Goal: Task Accomplishment & Management: Manage account settings

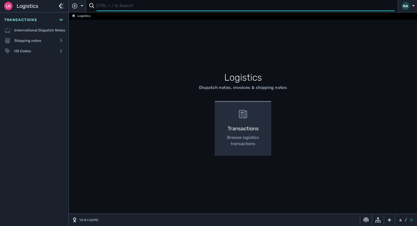
click at [113, 4] on input "text" at bounding box center [246, 6] width 298 height 10
click at [100, 6] on input "107606" at bounding box center [243, 6] width 294 height 10
click at [98, 5] on input "107606" at bounding box center [243, 6] width 294 height 10
click at [119, 8] on input "1107606" at bounding box center [243, 6] width 294 height 10
type input "1107606"
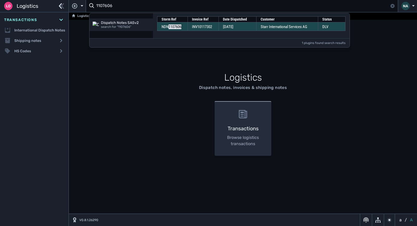
click at [261, 27] on td "Starr International Services AG" at bounding box center [288, 26] width 62 height 9
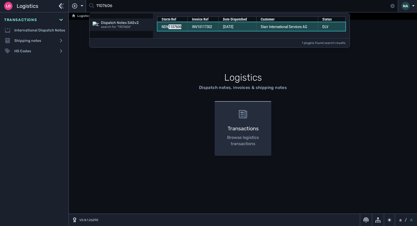
click at [261, 27] on td "Starr International Services AG" at bounding box center [288, 26] width 62 height 9
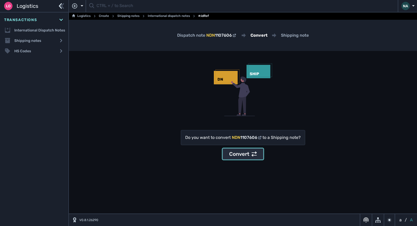
click at [240, 152] on div "Convert" at bounding box center [243, 154] width 28 height 8
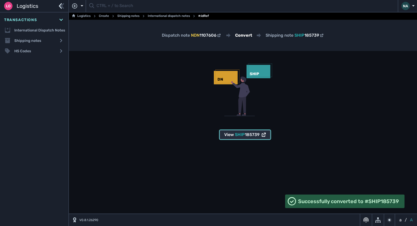
click at [247, 136] on span "185739" at bounding box center [252, 134] width 15 height 5
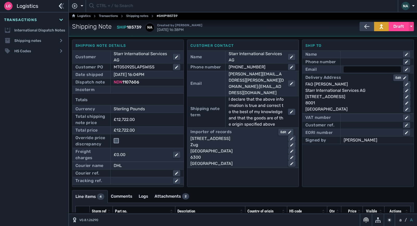
click at [356, 68] on div at bounding box center [372, 69] width 57 height 6
type input "[EMAIL_ADDRESS][DOMAIN_NAME]"
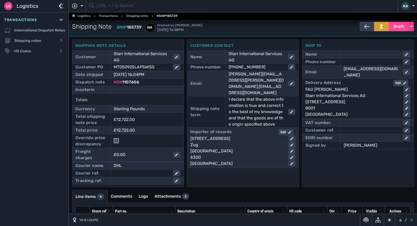
click at [352, 59] on div "Phone number" at bounding box center [357, 61] width 105 height 7
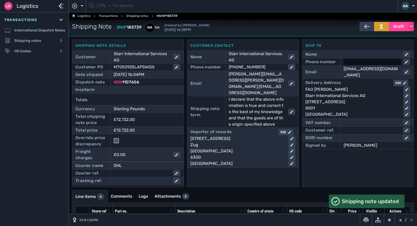
click at [350, 62] on div at bounding box center [372, 62] width 57 height 6
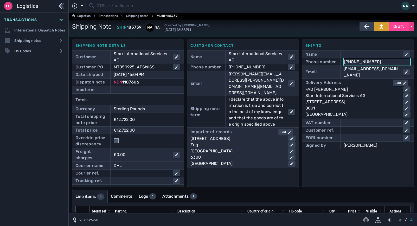
type input "[PHONE_NUMBER]"
click at [342, 173] on div "Ship to Name Phone number [PHONE_NUMBER] Email [EMAIL_ADDRESS][DOMAIN_NAME] Del…" at bounding box center [358, 114] width 112 height 148
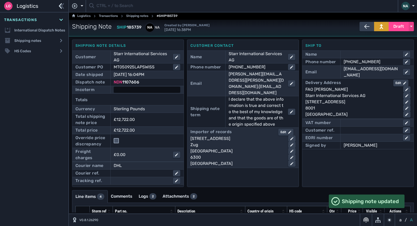
click at [130, 90] on div at bounding box center [147, 90] width 67 height 6
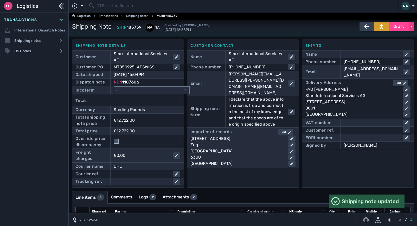
click at [130, 90] on select "- Ex Works - EXW Free Carrier - FCA Carriage Paid To - CPT Carriage Insurance P…" at bounding box center [151, 90] width 75 height 7
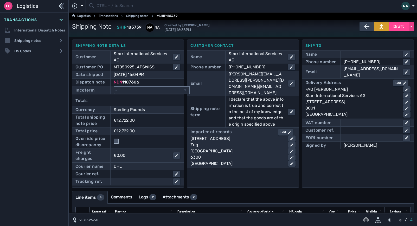
select select "[object Object]"
click at [114, 87] on select "- Ex Works - EXW Free Carrier - FCA Carriage Paid To - CPT Carriage Insurance P…" at bounding box center [151, 90] width 75 height 7
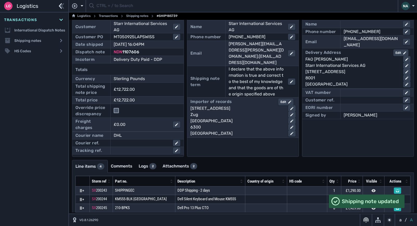
scroll to position [46, 0]
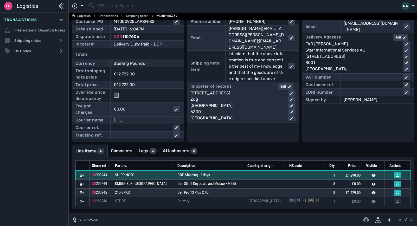
click at [212, 176] on td "DDP Shipping - 2 days" at bounding box center [210, 175] width 70 height 9
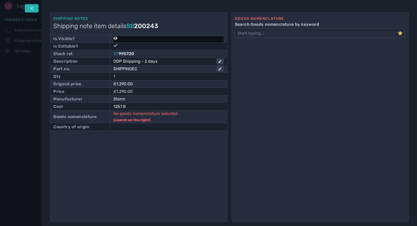
click at [114, 39] on icon at bounding box center [115, 38] width 4 height 3
click at [116, 38] on input "checkbox" at bounding box center [115, 37] width 5 height 5
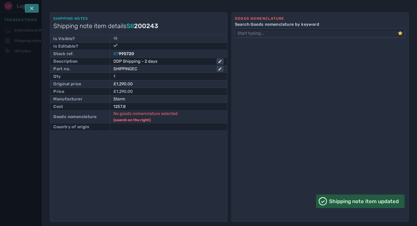
click at [34, 9] on button at bounding box center [32, 8] width 14 height 8
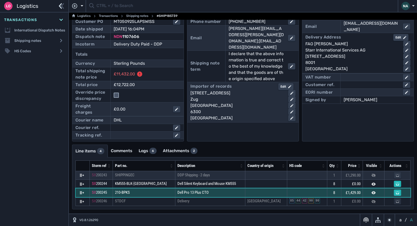
click at [204, 194] on td "Dell Pro 13 Plus CTO" at bounding box center [210, 192] width 70 height 9
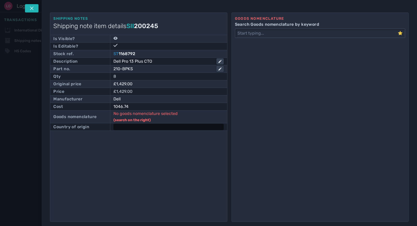
click at [143, 126] on div at bounding box center [168, 127] width 110 height 6
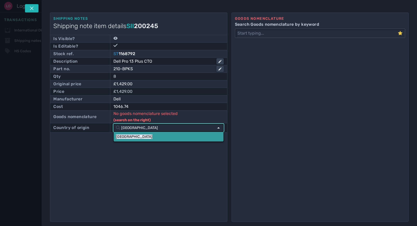
click at [135, 136] on link "China" at bounding box center [169, 137] width 110 height 10
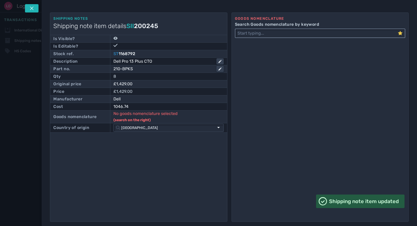
click at [257, 33] on input "Search Goods nomenclature by keyword" at bounding box center [316, 33] width 162 height 8
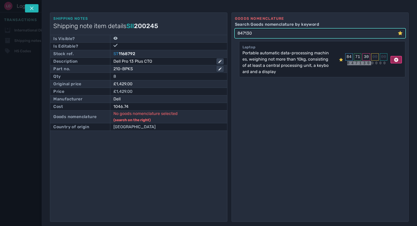
type input "847130"
click at [394, 59] on icon at bounding box center [396, 60] width 4 height 4
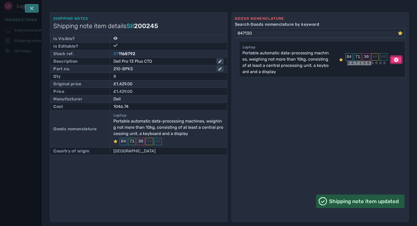
click at [35, 8] on button at bounding box center [32, 8] width 14 height 8
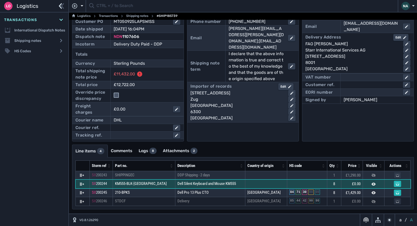
click at [214, 184] on td "Dell Silent Keyboard and Mouse KM555" at bounding box center [210, 184] width 70 height 9
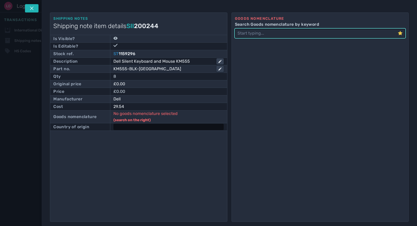
click at [139, 128] on div at bounding box center [168, 127] width 110 height 6
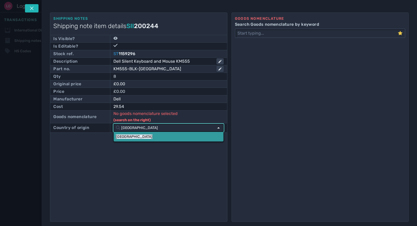
click at [133, 138] on link "China" at bounding box center [169, 137] width 110 height 10
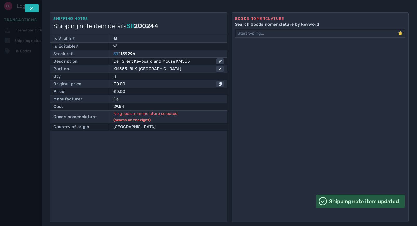
click at [128, 83] on div "£0.00" at bounding box center [164, 84] width 103 height 6
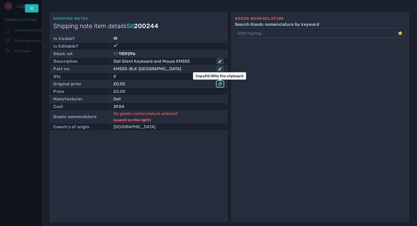
click at [221, 84] on icon "button" at bounding box center [220, 83] width 3 height 3
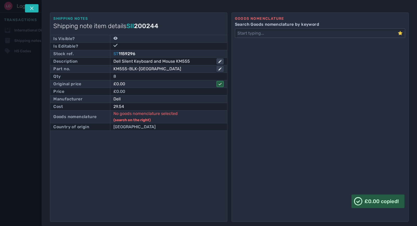
click at [219, 83] on icon "button" at bounding box center [220, 83] width 3 height 3
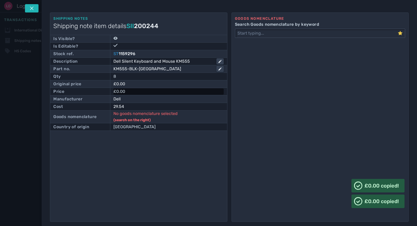
click at [133, 92] on div "£0.00" at bounding box center [168, 91] width 110 height 6
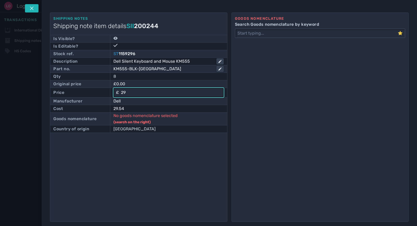
type input "29"
click at [140, 163] on div "Shipping notes Shipping note item details SII 200244 Is Visible? Is Editable? S…" at bounding box center [138, 116] width 177 height 209
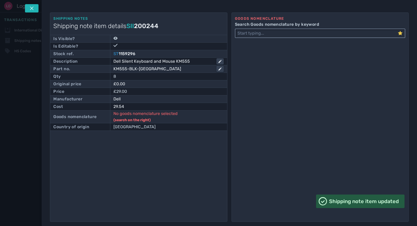
click at [266, 37] on input "Search Goods nomenclature by keyword" at bounding box center [316, 33] width 162 height 8
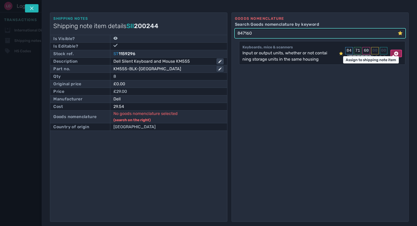
type input "847160"
click at [394, 54] on icon at bounding box center [396, 54] width 4 height 4
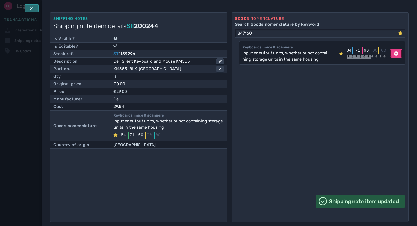
click at [33, 6] on icon at bounding box center [32, 8] width 4 height 4
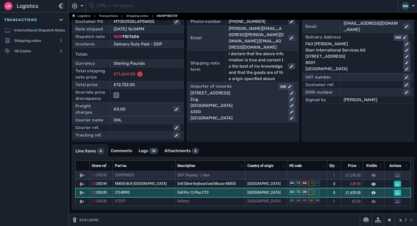
click at [208, 194] on td "Dell Pro 13 Plus CTO" at bounding box center [210, 192] width 70 height 9
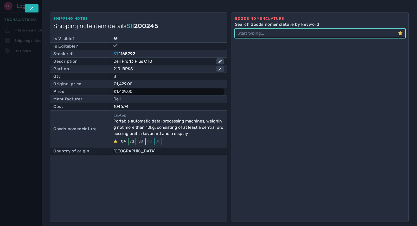
click at [139, 94] on div "£1,429.00" at bounding box center [168, 91] width 110 height 6
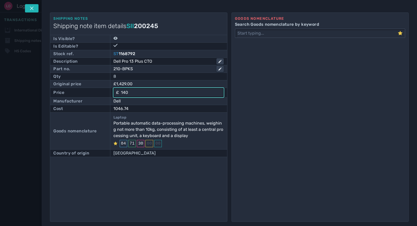
type input "1400"
click at [119, 193] on div "Shipping notes Shipping note item details SII 200245 Is Visible? Is Editable? S…" at bounding box center [138, 116] width 177 height 209
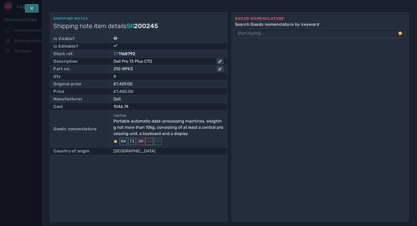
click at [30, 8] on icon at bounding box center [32, 8] width 4 height 4
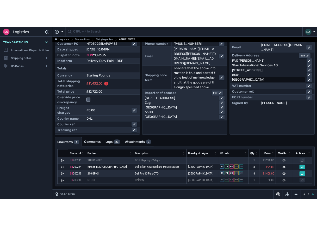
scroll to position [0, 0]
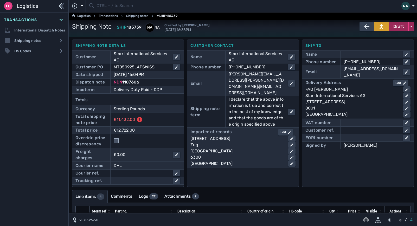
click at [395, 29] on span "Draft" at bounding box center [398, 26] width 11 height 6
click at [376, 37] on div "Dispatched" at bounding box center [388, 37] width 49 height 10
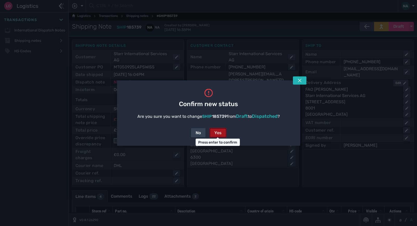
click at [218, 132] on div "Yes" at bounding box center [217, 133] width 7 height 6
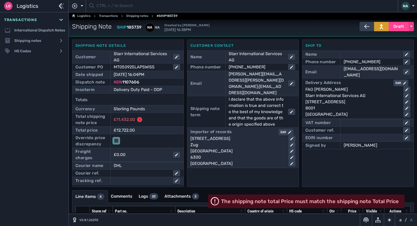
click at [114, 142] on input "checkbox" at bounding box center [116, 140] width 5 height 5
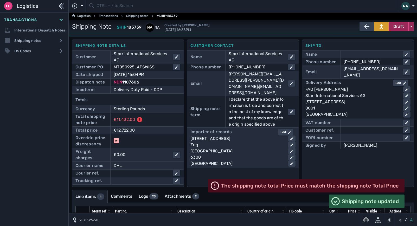
drag, startPoint x: 396, startPoint y: 27, endPoint x: 392, endPoint y: 30, distance: 5.4
click at [396, 27] on span "Draft" at bounding box center [398, 26] width 11 height 6
click at [376, 39] on div "Dispatched" at bounding box center [388, 37] width 49 height 10
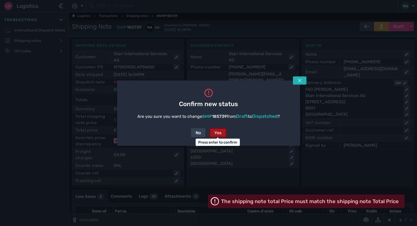
click at [214, 133] on div "Yes" at bounding box center [217, 133] width 7 height 6
checkbox input "false"
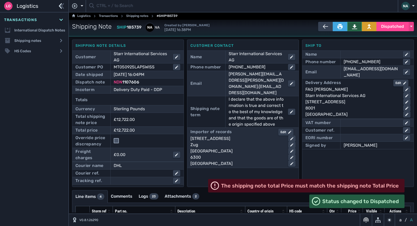
click at [353, 29] on icon at bounding box center [354, 26] width 5 height 5
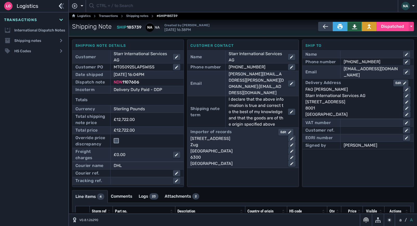
click at [352, 28] on icon at bounding box center [354, 26] width 5 height 5
